Goal: Task Accomplishment & Management: Manage account settings

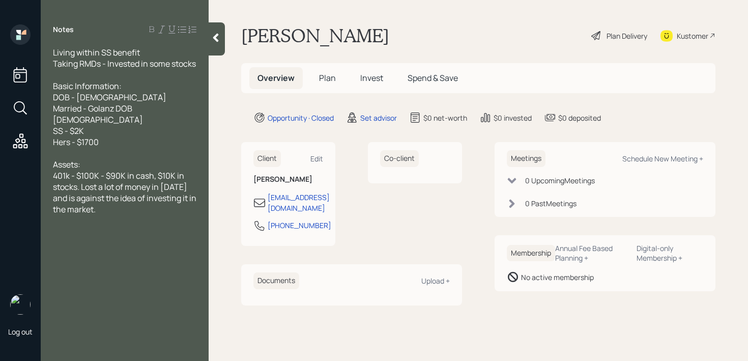
click at [104, 172] on span "Assets: 401k - $100K - $90K in cash, $10K in stocks. Lost a lot of money in [DA…" at bounding box center [125, 187] width 145 height 56
click at [661, 159] on div "Schedule New Meeting +" at bounding box center [662, 159] width 81 height 10
select select "round-[PERSON_NAME]"
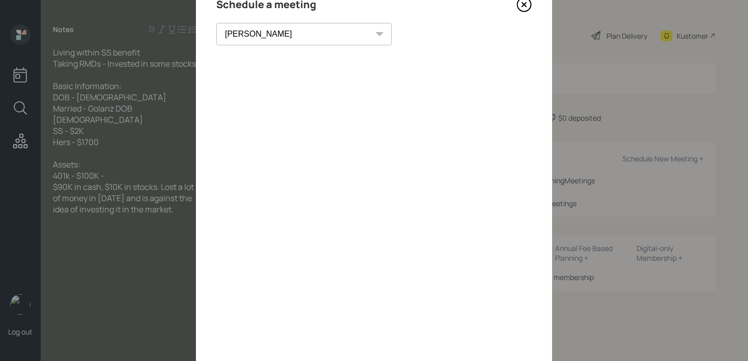
scroll to position [38, 0]
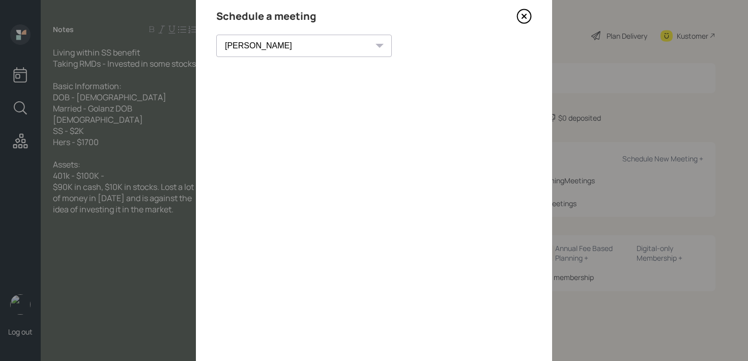
click at [519, 15] on icon at bounding box center [523, 16] width 15 height 15
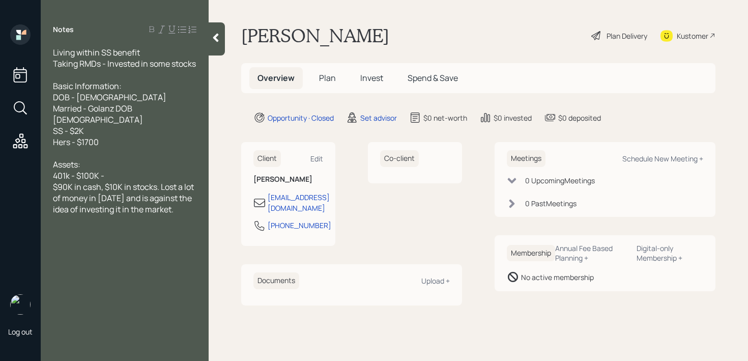
click at [184, 210] on div "$90K in cash, $10K in stocks. Lost a lot of money in [DATE] and is against the …" at bounding box center [124, 198] width 143 height 34
click at [113, 177] on div "Assets: 401k - $100K -" at bounding box center [124, 170] width 143 height 22
click at [56, 187] on span "$90K in cash, $10K in stocks. Lost a lot of money in [DATE] and is against the …" at bounding box center [124, 198] width 142 height 34
click at [96, 69] on div "Living within SS benefit Taking RMDs - Invested in some stocks" at bounding box center [124, 58] width 143 height 22
click at [123, 96] on div "Basic Information: DOB - [DEMOGRAPHIC_DATA] Married - Golanz DOB [DEMOGRAPHIC_D…" at bounding box center [124, 113] width 143 height 67
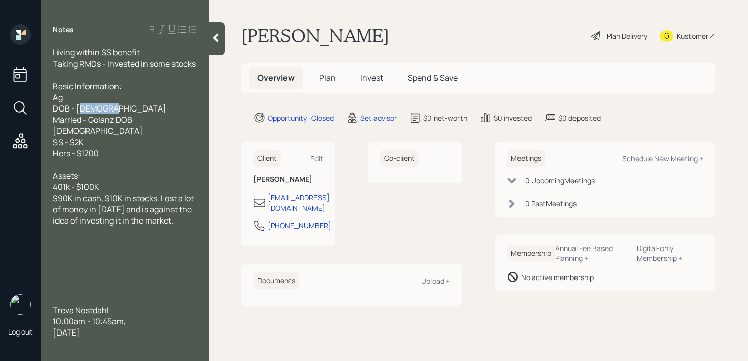
drag, startPoint x: 119, startPoint y: 117, endPoint x: 80, endPoint y: 117, distance: 39.2
click at [80, 117] on div "Ag DOB - [DEMOGRAPHIC_DATA] Married - Golanz DOB [DEMOGRAPHIC_DATA] SS - $2K He…" at bounding box center [124, 125] width 143 height 67
click at [84, 195] on span "$90K in cash, $10K in stocks. Lost a lot of money in [DATE] and is against the …" at bounding box center [124, 209] width 142 height 34
click at [125, 186] on div "Assets: 401k - $100K" at bounding box center [124, 181] width 143 height 22
click at [80, 115] on span "Ag DOB - 82 Married - Golanz DOB [DEMOGRAPHIC_DATA] SS - $2K Hers - $1700" at bounding box center [98, 125] width 90 height 67
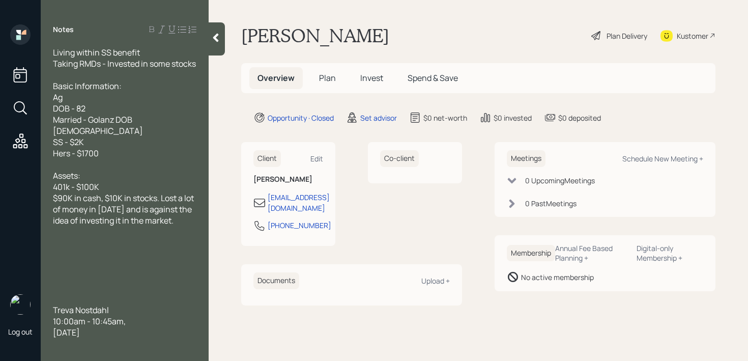
click at [83, 106] on div "Ag DOB - 82 Married - Golanz DOB [DEMOGRAPHIC_DATA] SS - $2K Hers - $1700" at bounding box center [124, 125] width 143 height 67
click at [175, 218] on div "$90K in cash, $10K in stocks. Lost a lot of money in [DATE] and is against the …" at bounding box center [124, 209] width 143 height 34
click at [179, 220] on div "$90K in cash, $10K in stocks. Lost a lot of money in [DATE] and is against the …" at bounding box center [124, 209] width 143 height 34
click at [140, 119] on div "Ag DOB - 82 Married - Golanz DOB [DEMOGRAPHIC_DATA] SS - $2K Hers - $1700" at bounding box center [124, 125] width 143 height 67
click at [140, 107] on div "Ag DOB - 82 Married - Golanz DOB [DEMOGRAPHIC_DATA] SS - $2K Hers - $1700" at bounding box center [124, 125] width 143 height 67
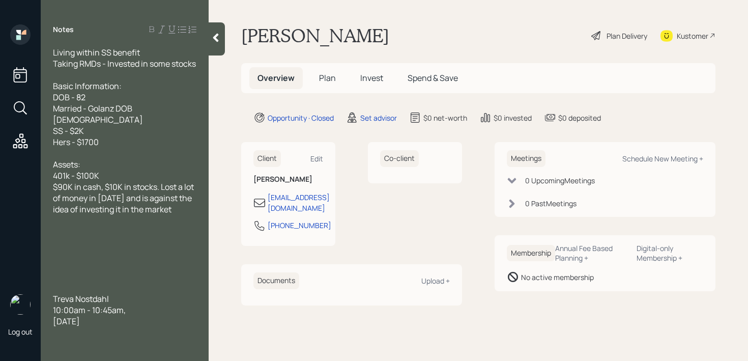
click at [121, 107] on div "Basic Information: DOB - 82 Married - Golanz DOB [DEMOGRAPHIC_DATA] SS - $2K He…" at bounding box center [124, 113] width 143 height 67
click at [92, 108] on span "Basic Information: DOB - 82 (zoom friendly) Married - Golanz DOB [DEMOGRAPHIC_D…" at bounding box center [98, 113] width 91 height 67
click at [148, 286] on div at bounding box center [124, 287] width 143 height 11
drag, startPoint x: 173, startPoint y: 316, endPoint x: 51, endPoint y: 291, distance: 124.3
click at [51, 291] on div "Living within SS benefit Taking RMDs - Invested in some stocks Basic Informatio…" at bounding box center [125, 187] width 168 height 280
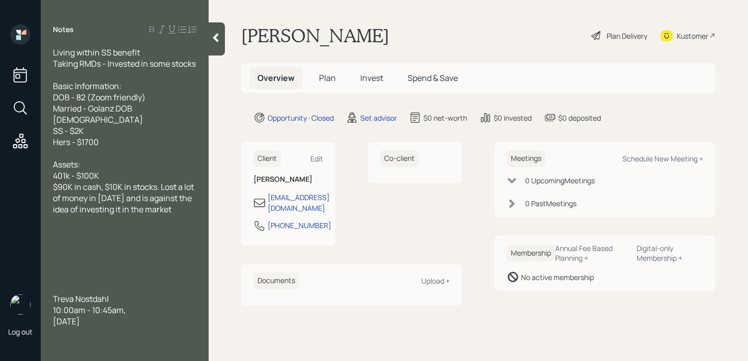
copy div "[PERSON_NAME] 10:00am - 10:45am[DATE]"
click at [708, 34] on div "Kustomer" at bounding box center [687, 35] width 55 height 22
drag, startPoint x: 315, startPoint y: 214, endPoint x: 266, endPoint y: 214, distance: 48.8
click at [266, 219] on div "[PHONE_NUMBER]" at bounding box center [288, 228] width 70 height 18
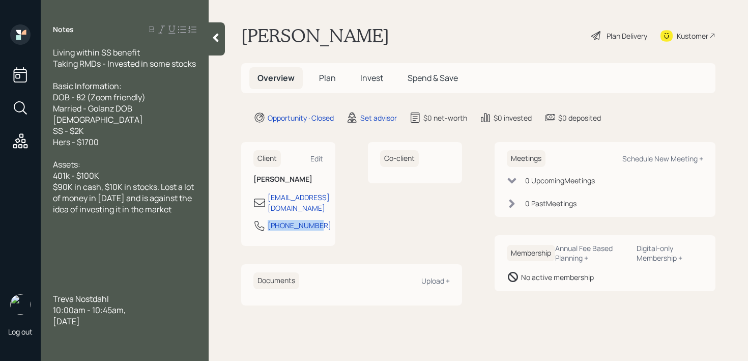
copy div "[PHONE_NUMBER]"
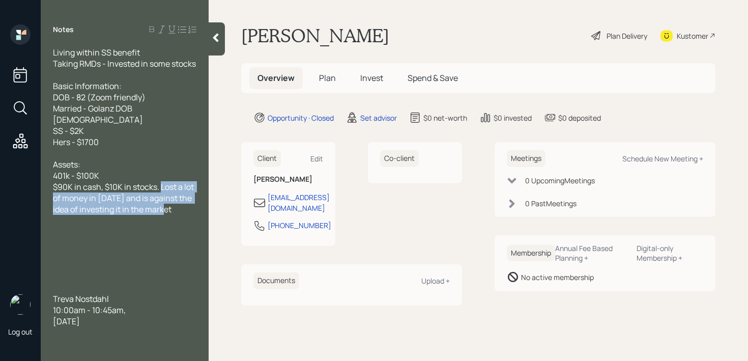
drag, startPoint x: 178, startPoint y: 209, endPoint x: 162, endPoint y: 190, distance: 24.9
click at [162, 190] on div "$90K in cash, $10K in stocks. Lost a lot of money in [DATE] and is against the …" at bounding box center [124, 198] width 143 height 34
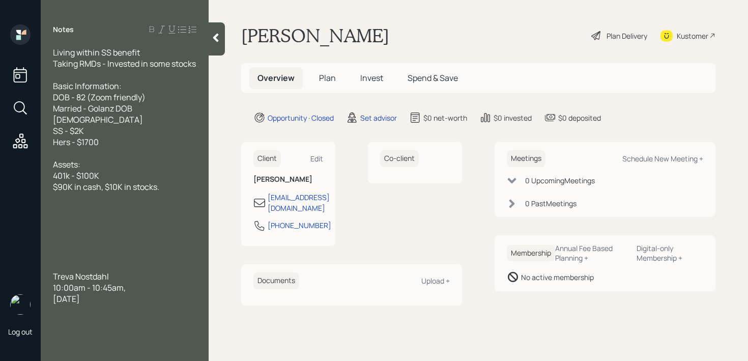
click at [63, 188] on span "$90K in cash, $10K in stocks." at bounding box center [106, 186] width 106 height 11
click at [168, 190] on div "$80K in cash, $10K in stocks." at bounding box center [124, 186] width 143 height 11
click at [170, 177] on div "Assets: 401k - $100K" at bounding box center [124, 170] width 143 height 22
click at [83, 267] on div at bounding box center [124, 264] width 143 height 11
drag, startPoint x: 179, startPoint y: 267, endPoint x: 22, endPoint y: 245, distance: 158.2
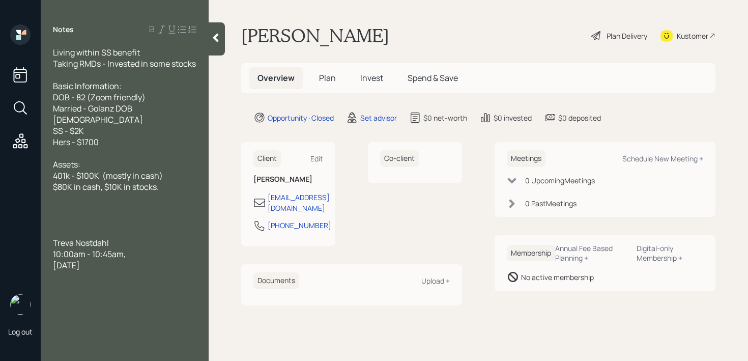
click at [22, 245] on div "Log out Notes Living within SS benefit Taking RMDs - Invested in some stocks Ba…" at bounding box center [374, 180] width 748 height 361
click at [187, 196] on div at bounding box center [124, 197] width 143 height 11
click at [187, 182] on div "$80K in cash, $10K in stocks." at bounding box center [124, 186] width 143 height 11
click at [155, 251] on div "He's spoken with us before" at bounding box center [124, 253] width 143 height 11
click at [54, 255] on span "He's spoken with us before and was in a rush when doing the FF. I" at bounding box center [123, 259] width 141 height 22
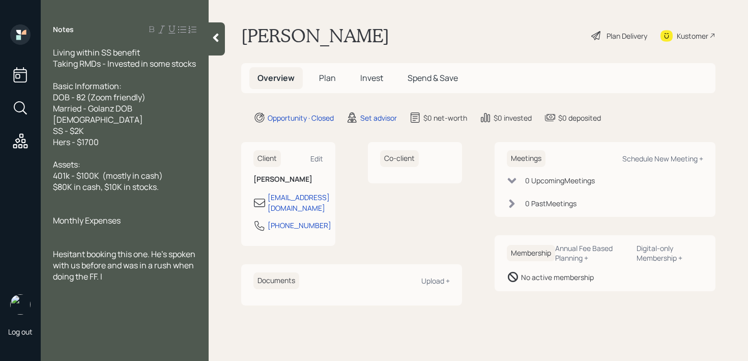
click at [173, 275] on div "Hesitant booking this one. He's spoken with us before and was in a rush when do…" at bounding box center [124, 265] width 143 height 34
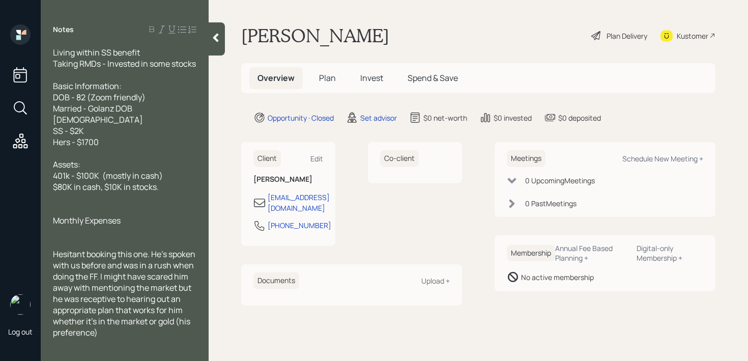
click at [169, 329] on span "Hesitant booking this one. He's spoken with us before and was in a rush when do…" at bounding box center [125, 293] width 144 height 90
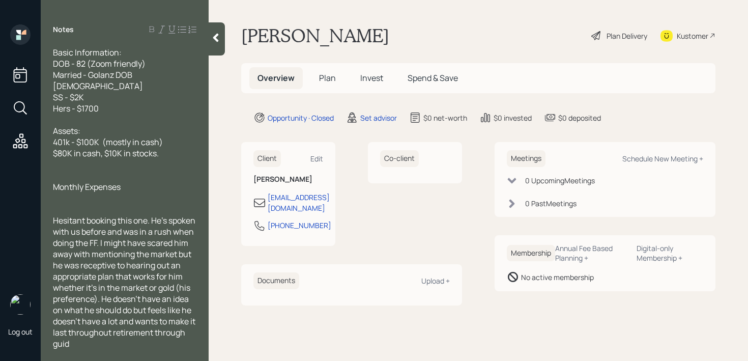
scroll to position [45, 0]
click at [321, 161] on div "Edit" at bounding box center [316, 159] width 13 height 10
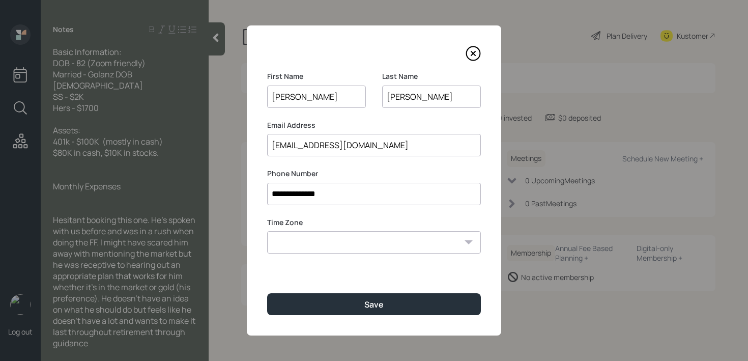
click at [390, 101] on input "[PERSON_NAME]" at bounding box center [431, 96] width 99 height 22
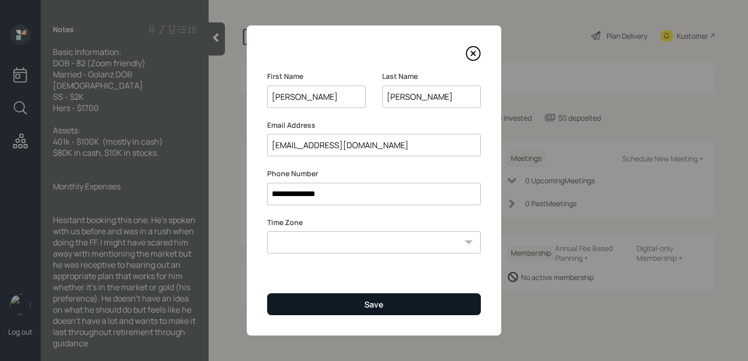
type input "[PERSON_NAME]"
click at [353, 299] on button "Save" at bounding box center [374, 304] width 214 height 22
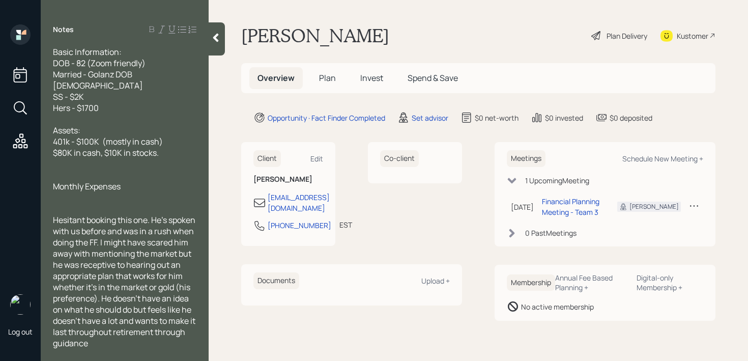
click at [167, 342] on div "Hesitant booking this one. He's spoken with us before and was in a rush when do…" at bounding box center [124, 281] width 143 height 134
click at [141, 234] on span "Hesitant booking this one. He's spoken with us before and was in a rush when do…" at bounding box center [125, 281] width 144 height 134
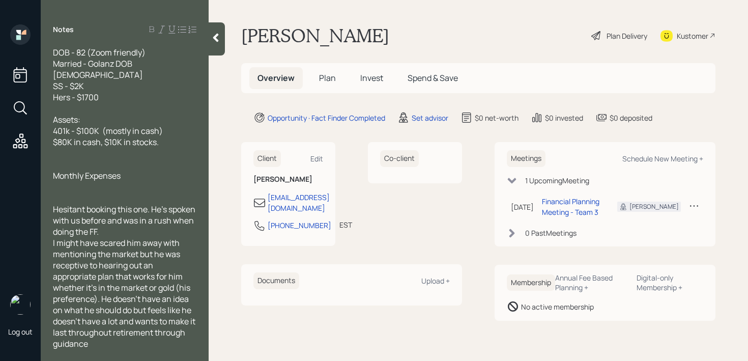
scroll to position [56, 0]
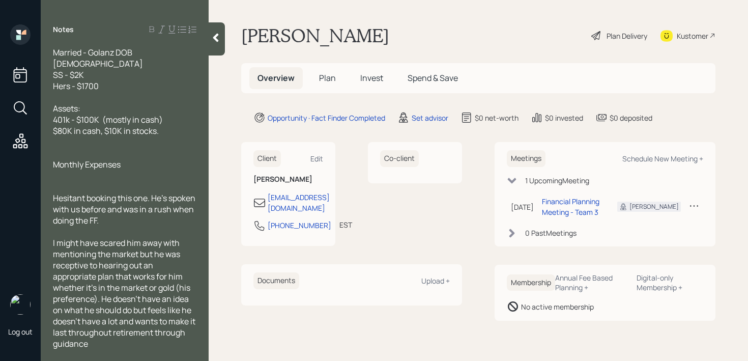
click at [162, 223] on div "Hesitant booking this one. He's spoken with us before and was in a rush when do…" at bounding box center [124, 209] width 143 height 34
click at [102, 300] on span "I might have scared him away with mentioning the market but he was receptive to…" at bounding box center [125, 293] width 144 height 112
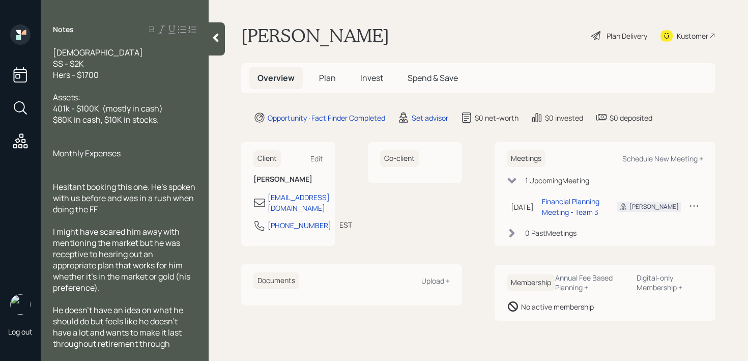
scroll to position [78, 0]
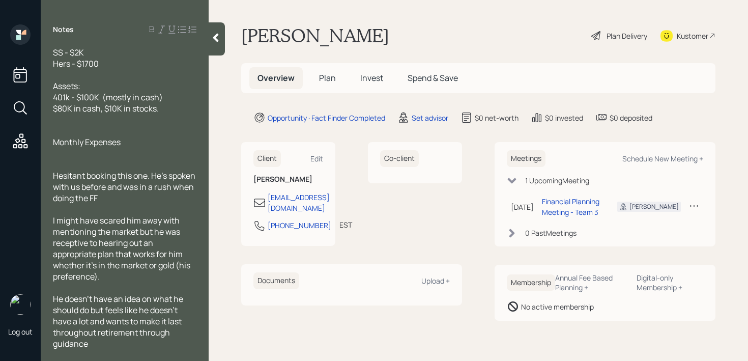
click at [104, 343] on div "He doesn't have an idea on what he should do but feels like he doesn't have a l…" at bounding box center [124, 321] width 143 height 56
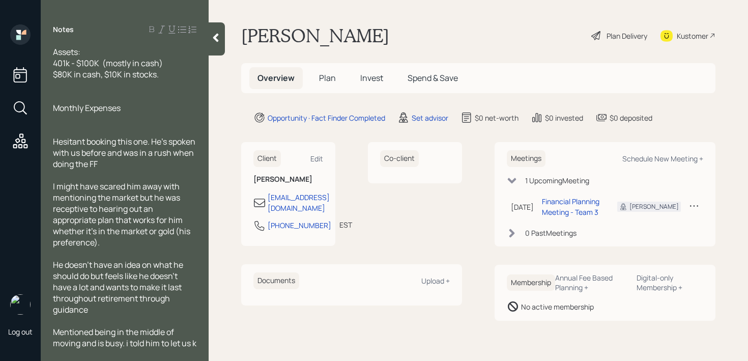
scroll to position [112, 0]
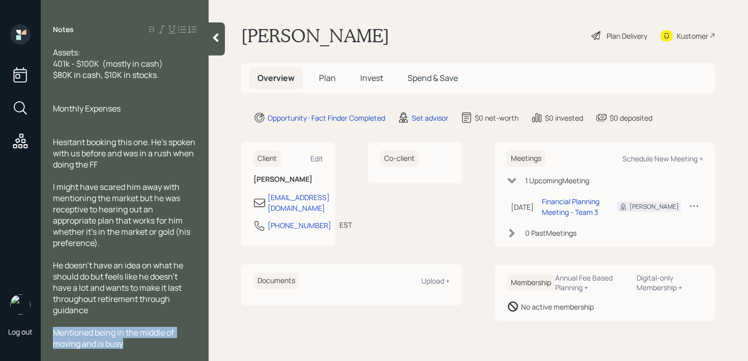
drag, startPoint x: 137, startPoint y: 344, endPoint x: 14, endPoint y: 337, distance: 123.9
click at [14, 337] on div "Log out Notes Living within SS benefit Taking RMDs - Invested in some stocks Ba…" at bounding box center [374, 180] width 748 height 361
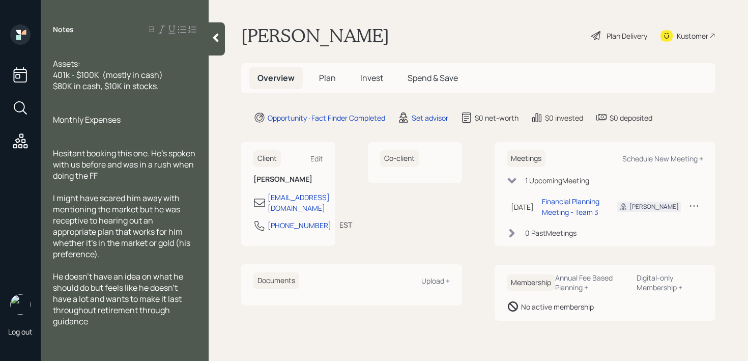
scroll to position [0, 0]
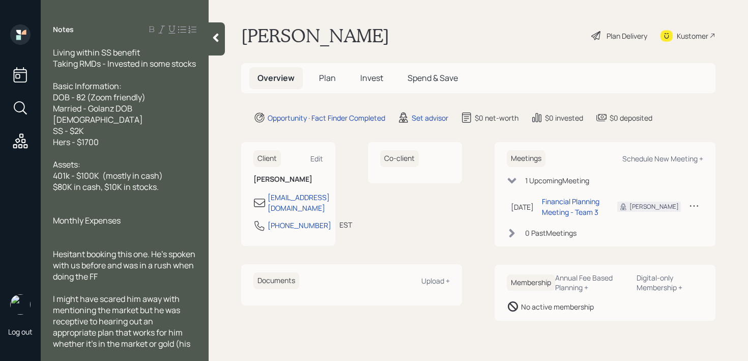
click at [139, 220] on div "Monthly Expenses" at bounding box center [124, 220] width 143 height 11
drag, startPoint x: 139, startPoint y: 220, endPoint x: 0, endPoint y: 222, distance: 139.4
click at [0, 222] on div "Log out Notes Living within SS benefit Taking RMDs - Invested in some stocks Ba…" at bounding box center [374, 180] width 748 height 361
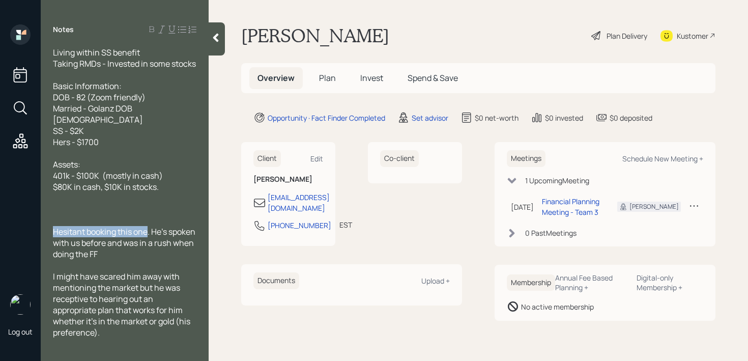
drag, startPoint x: 150, startPoint y: 233, endPoint x: 0, endPoint y: 233, distance: 149.6
click at [0, 233] on div "Log out Notes Living within SS benefit Taking RMDs - Invested in some stocks Ba…" at bounding box center [374, 180] width 748 height 361
click at [115, 236] on span "Hesitant booking this one" at bounding box center [104, 231] width 102 height 11
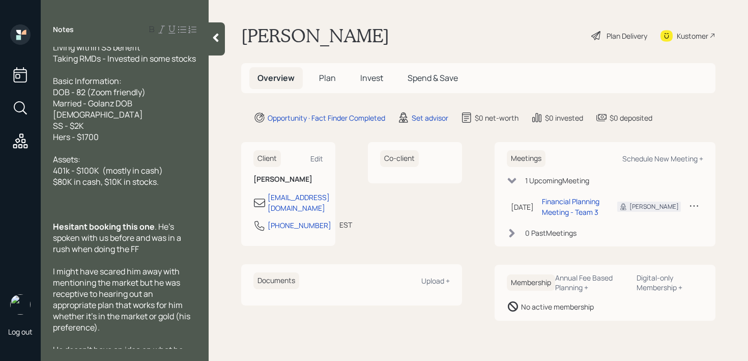
scroll to position [6, 0]
click at [146, 245] on div "Hesitant booking this one . He's spoken with us before and was in a rush when d…" at bounding box center [124, 237] width 143 height 34
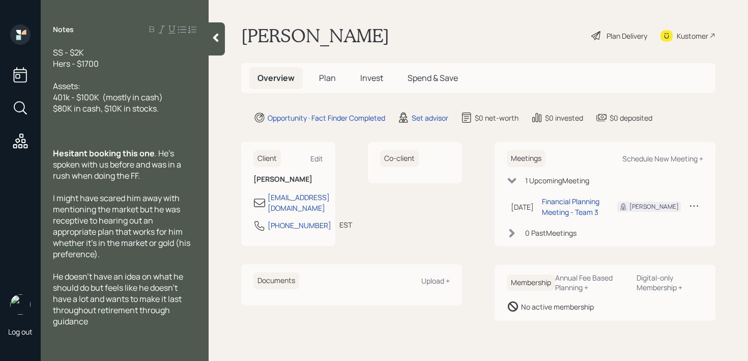
scroll to position [0, 0]
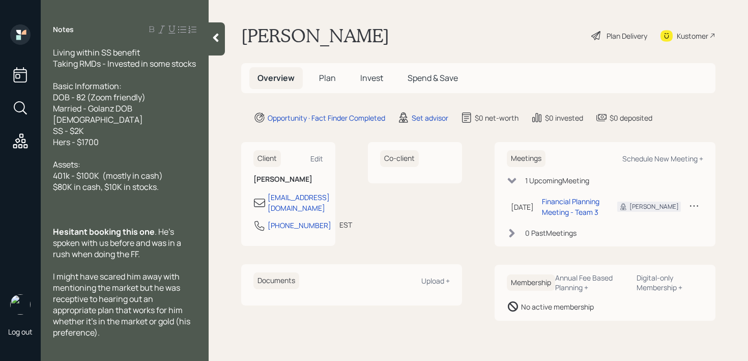
click at [152, 107] on div "Basic Information: DOB - 82 (Zoom friendly) Married - Golanz DOB [DEMOGRAPHIC_D…" at bounding box center [124, 113] width 143 height 67
click at [148, 130] on div "Basic Information: DOB - 82 (Zoom friendly) Married - Golanz DOB [DEMOGRAPHIC_D…" at bounding box center [124, 113] width 143 height 67
click at [147, 148] on div at bounding box center [124, 153] width 143 height 11
click at [149, 139] on div "Basic Information: DOB - 82 (Zoom friendly) Married - Golanz DOB [DEMOGRAPHIC_D…" at bounding box center [124, 113] width 143 height 67
click at [71, 132] on span "Basic Information: DOB - 82 (Zoom friendly) Married - Golanz DOB [DEMOGRAPHIC_D…" at bounding box center [99, 113] width 93 height 67
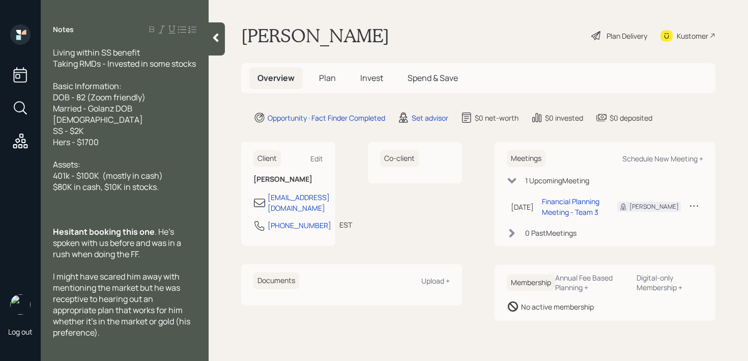
click at [56, 176] on span "Assets: 401k - $100K (mostly in cash)" at bounding box center [108, 170] width 110 height 22
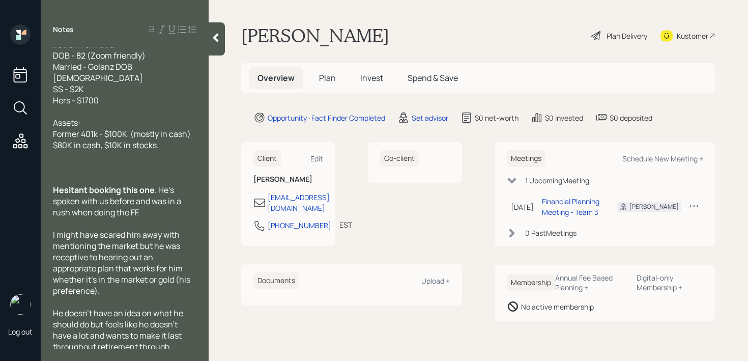
scroll to position [78, 0]
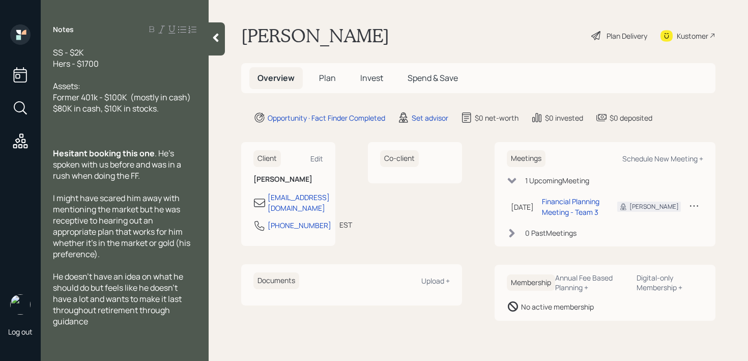
click at [151, 129] on div at bounding box center [124, 130] width 143 height 11
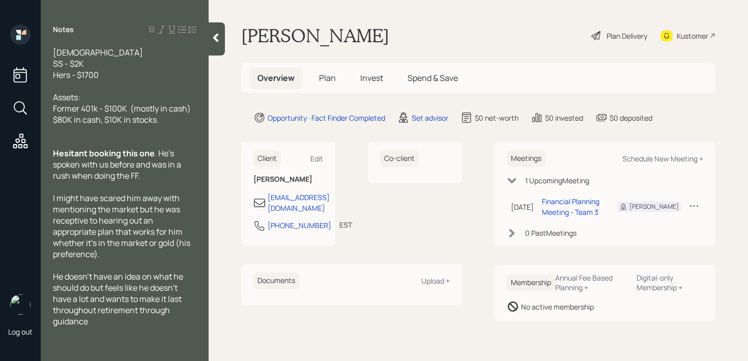
click at [220, 37] on icon at bounding box center [216, 38] width 10 height 10
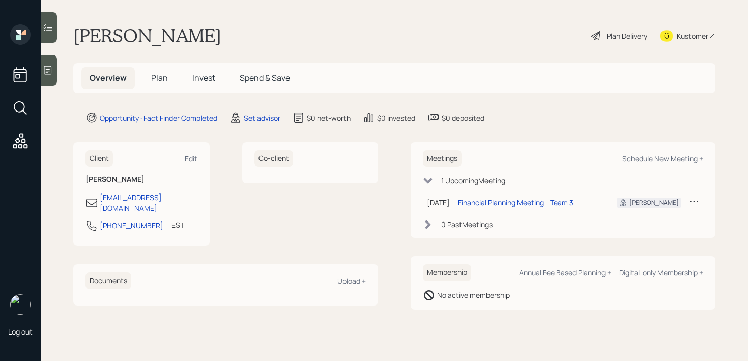
click at [287, 31] on div "[PERSON_NAME] Plan Delivery Kustomer" at bounding box center [394, 35] width 642 height 22
